Goal: Task Accomplishment & Management: Use online tool/utility

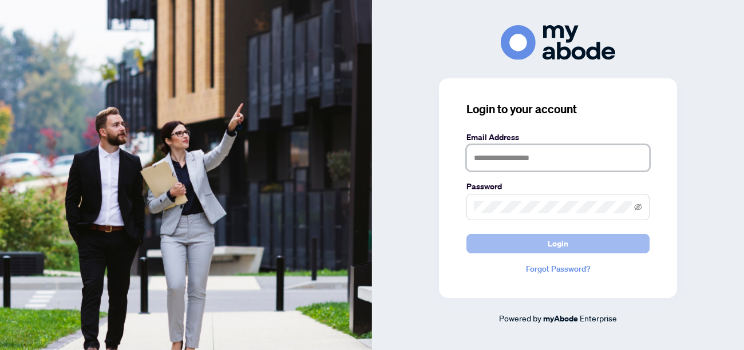
type input "**********"
click at [517, 243] on button "Login" at bounding box center [558, 243] width 183 height 19
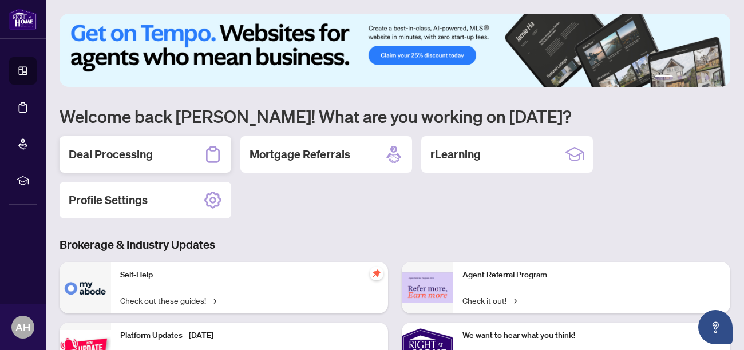
click at [116, 157] on h2 "Deal Processing" at bounding box center [111, 155] width 84 height 16
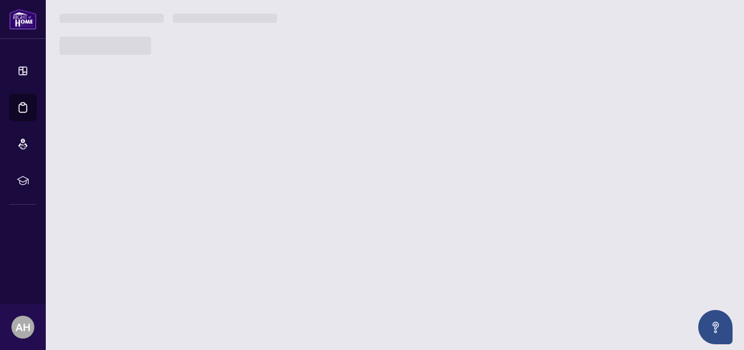
click at [116, 157] on main "1 2 3 4 5 6 Welcome back [PERSON_NAME]! What are you working on [DATE]? Deal Pr…" at bounding box center [395, 175] width 698 height 350
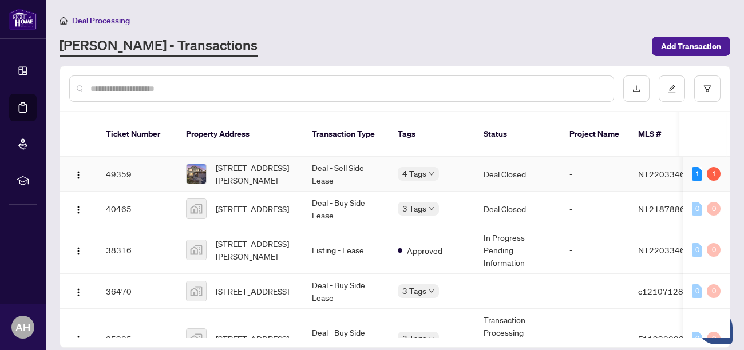
click at [605, 164] on td "-" at bounding box center [594, 174] width 69 height 35
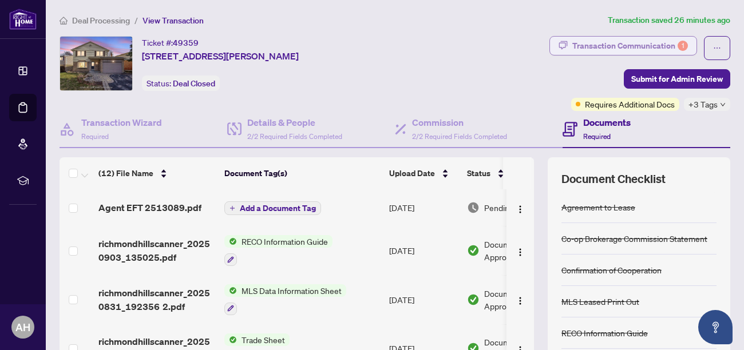
click at [655, 41] on div "Transaction Communication 1" at bounding box center [630, 46] width 116 height 18
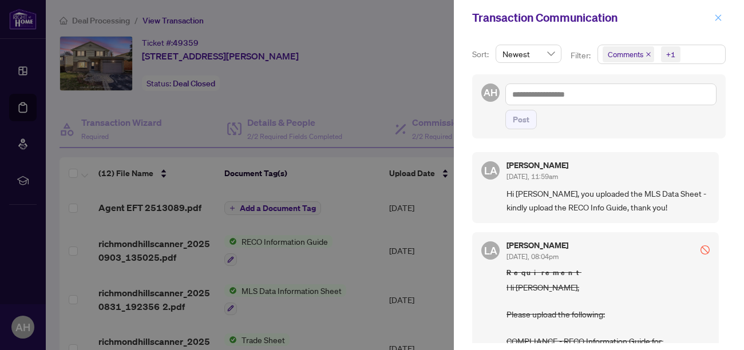
click at [715, 21] on span "button" at bounding box center [718, 18] width 8 height 18
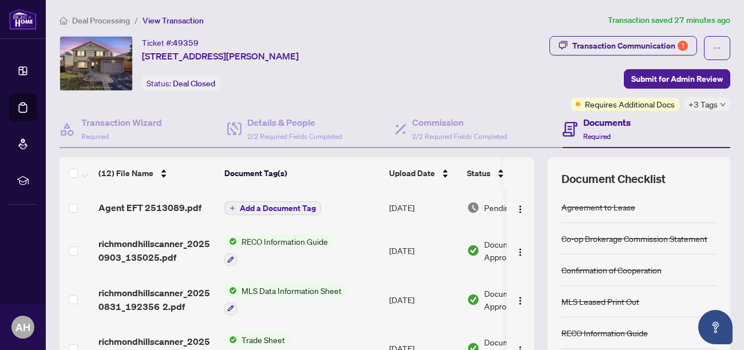
click at [325, 258] on div at bounding box center [278, 259] width 108 height 14
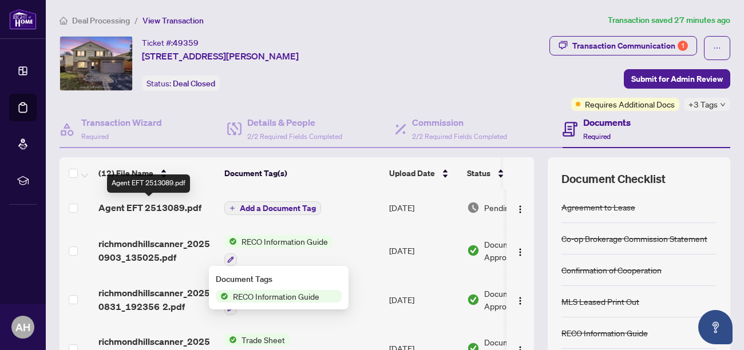
click at [152, 206] on span "Agent EFT 2513089.pdf" at bounding box center [149, 208] width 103 height 14
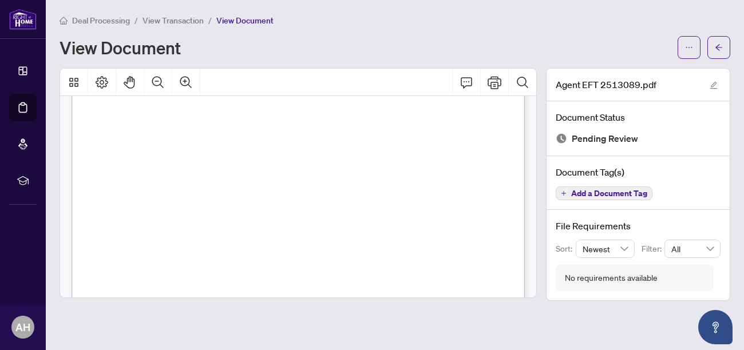
scroll to position [211, 0]
